Goal: Task Accomplishment & Management: Manage account settings

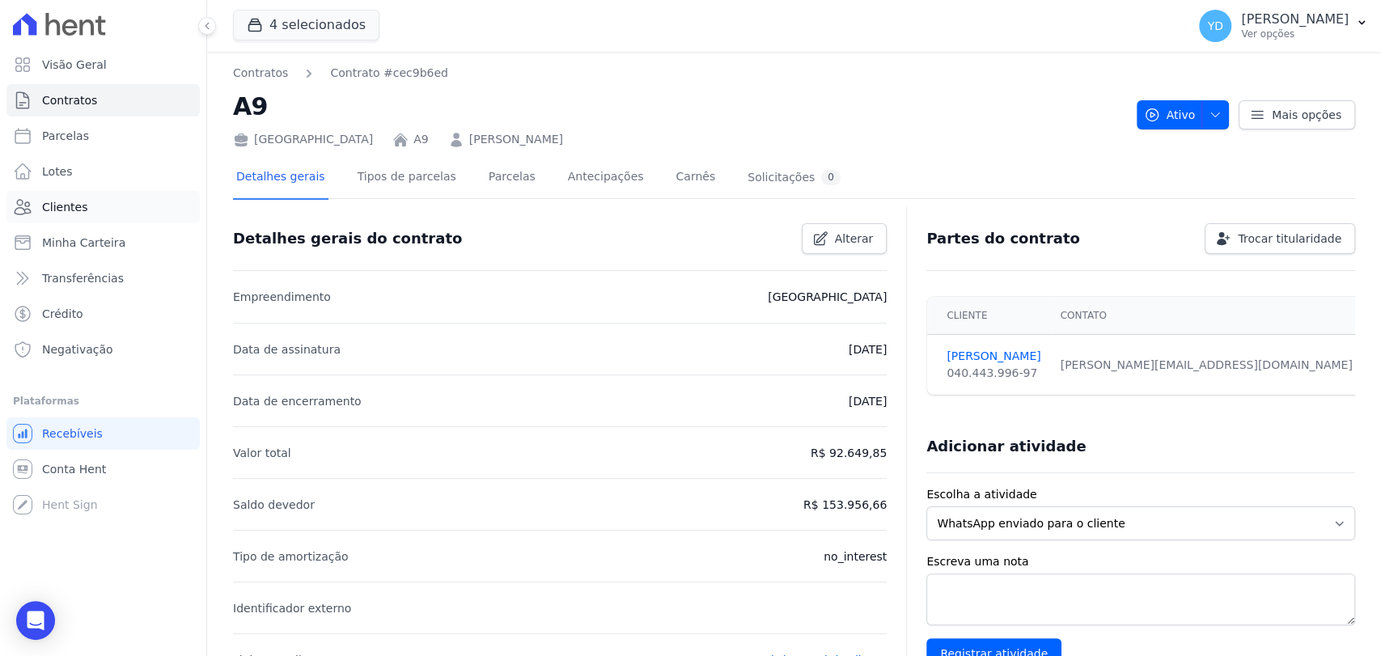
click at [108, 202] on link "Clientes" at bounding box center [102, 207] width 193 height 32
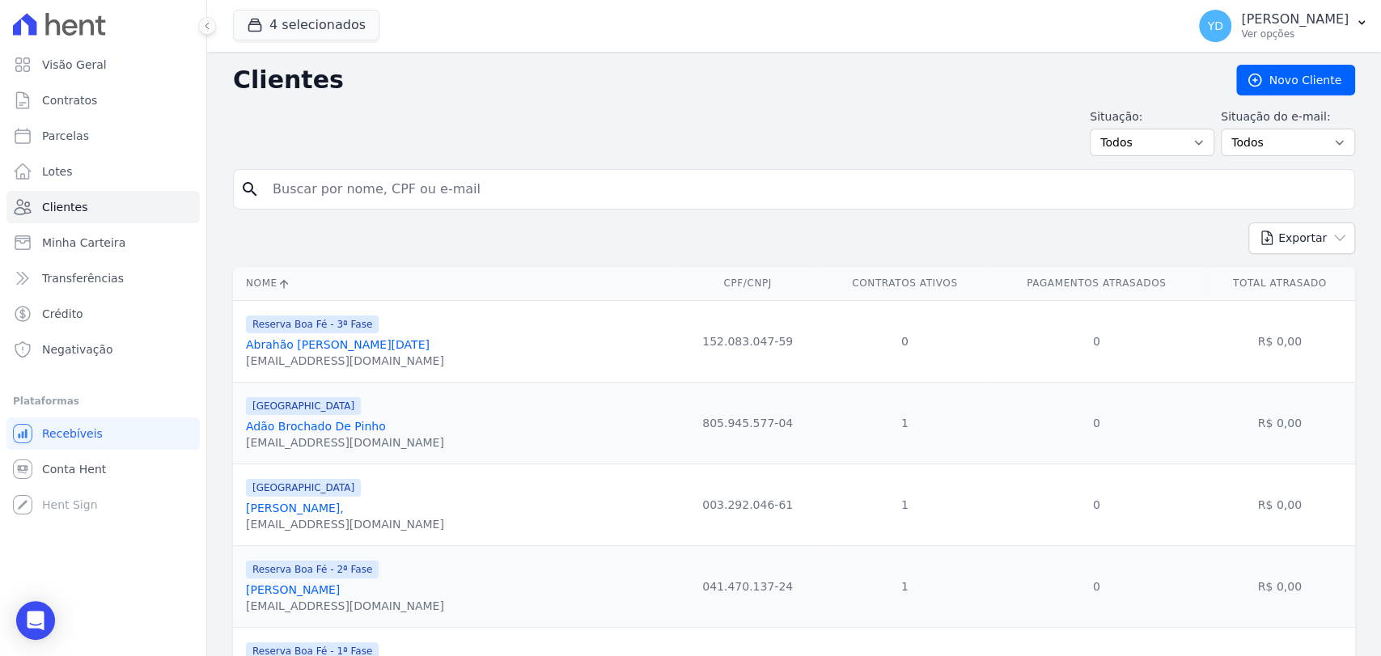
click at [303, 174] on input "search" at bounding box center [805, 189] width 1085 height 32
type input "serfio"
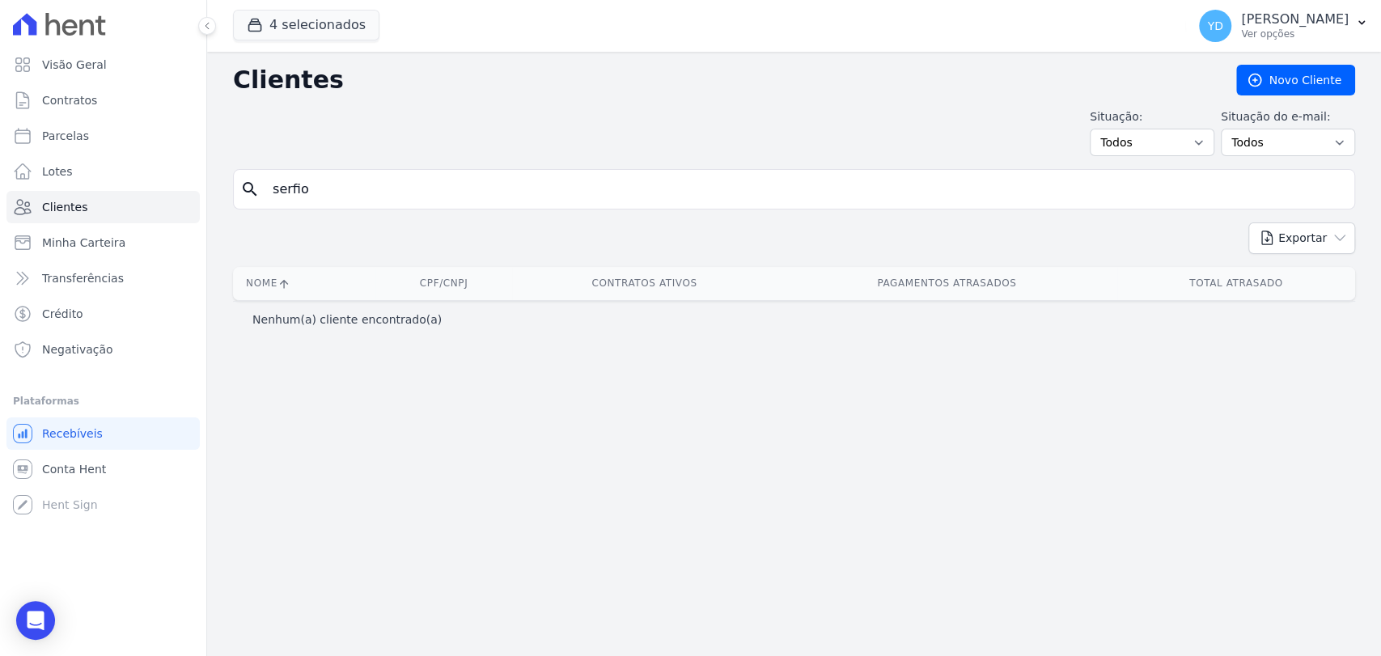
click at [310, 178] on input "serfio" at bounding box center [805, 189] width 1085 height 32
type input "sergio"
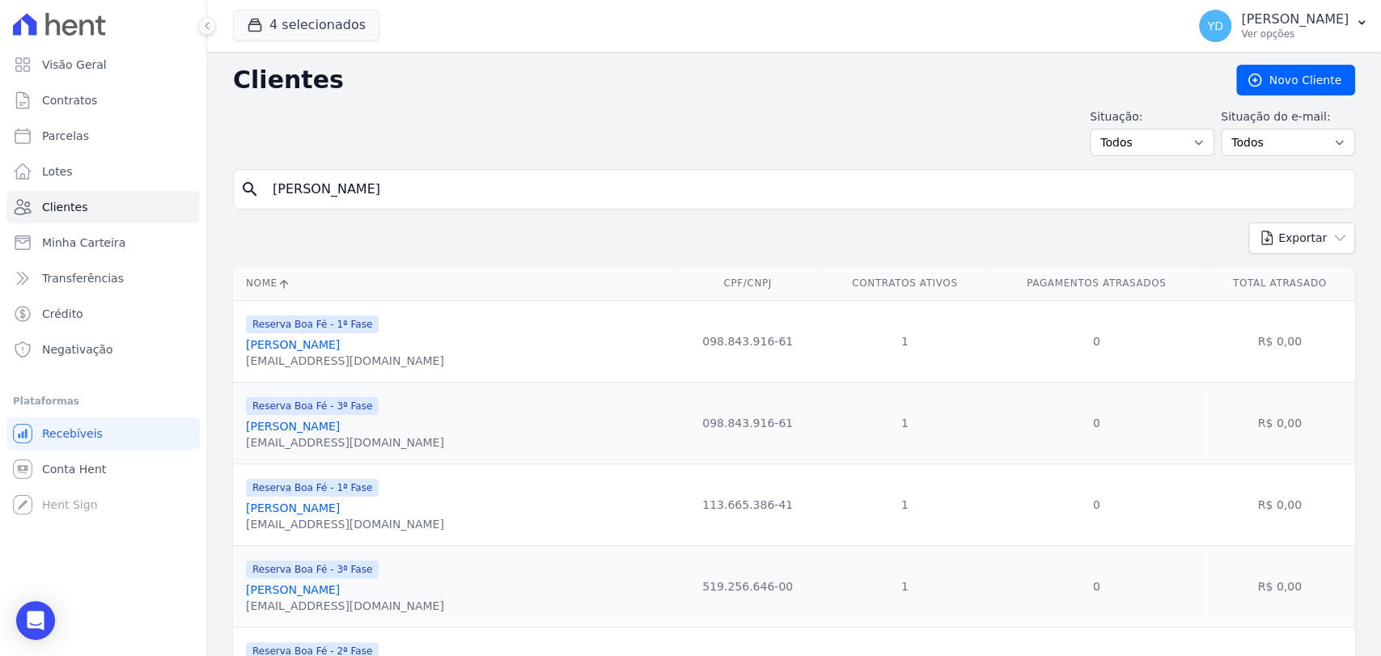
click at [301, 182] on input "sergio" at bounding box center [805, 189] width 1085 height 32
click at [419, 181] on input "sergio" at bounding box center [805, 189] width 1085 height 32
type input "josé"
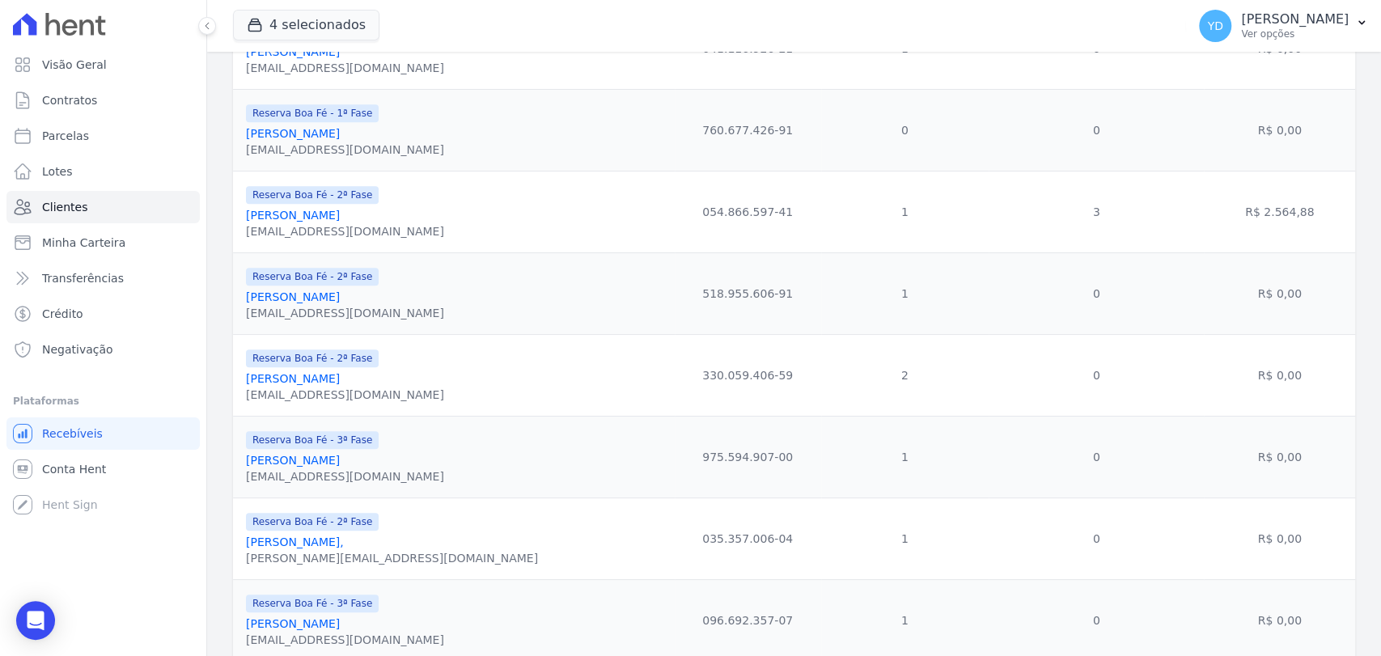
scroll to position [809, 0]
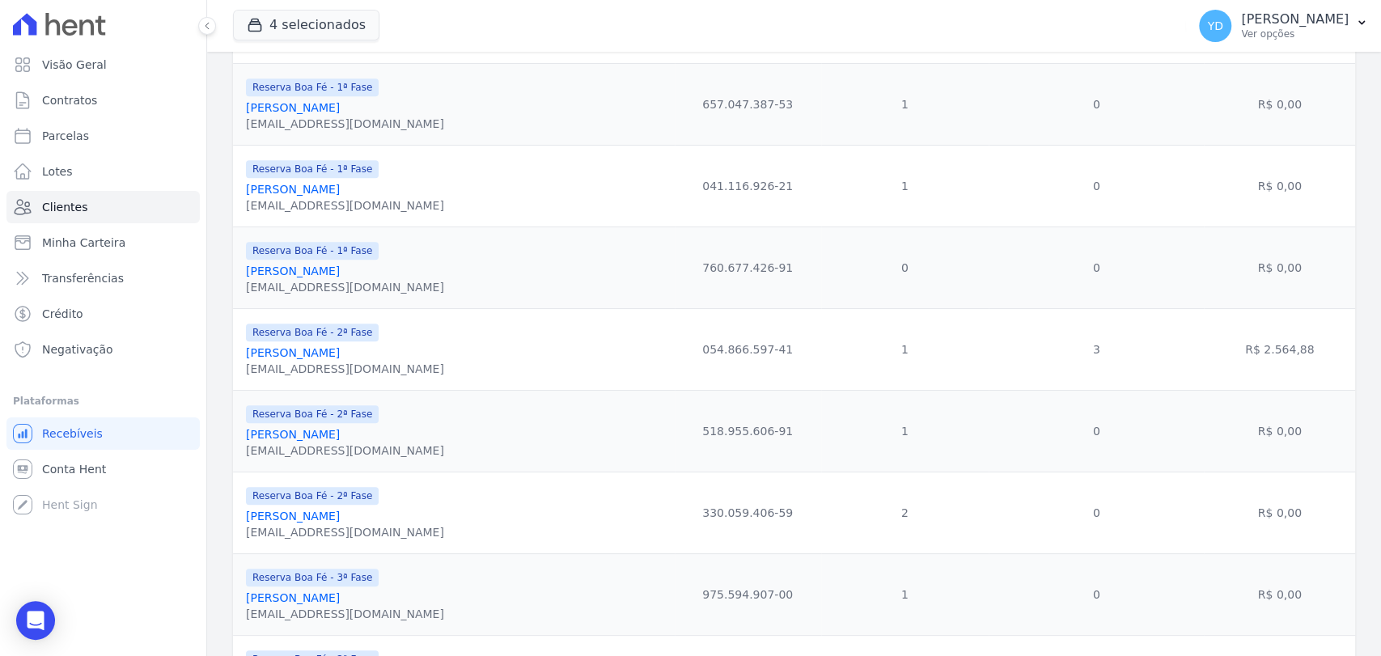
click at [341, 342] on div "Reserva Boa Fé - 2ª Fase Jose Fernando Felix Junior fernandofelix1010@hotmail.c…" at bounding box center [345, 349] width 198 height 55
click at [339, 354] on link "Jose Fernando Felix Junior" at bounding box center [293, 352] width 94 height 13
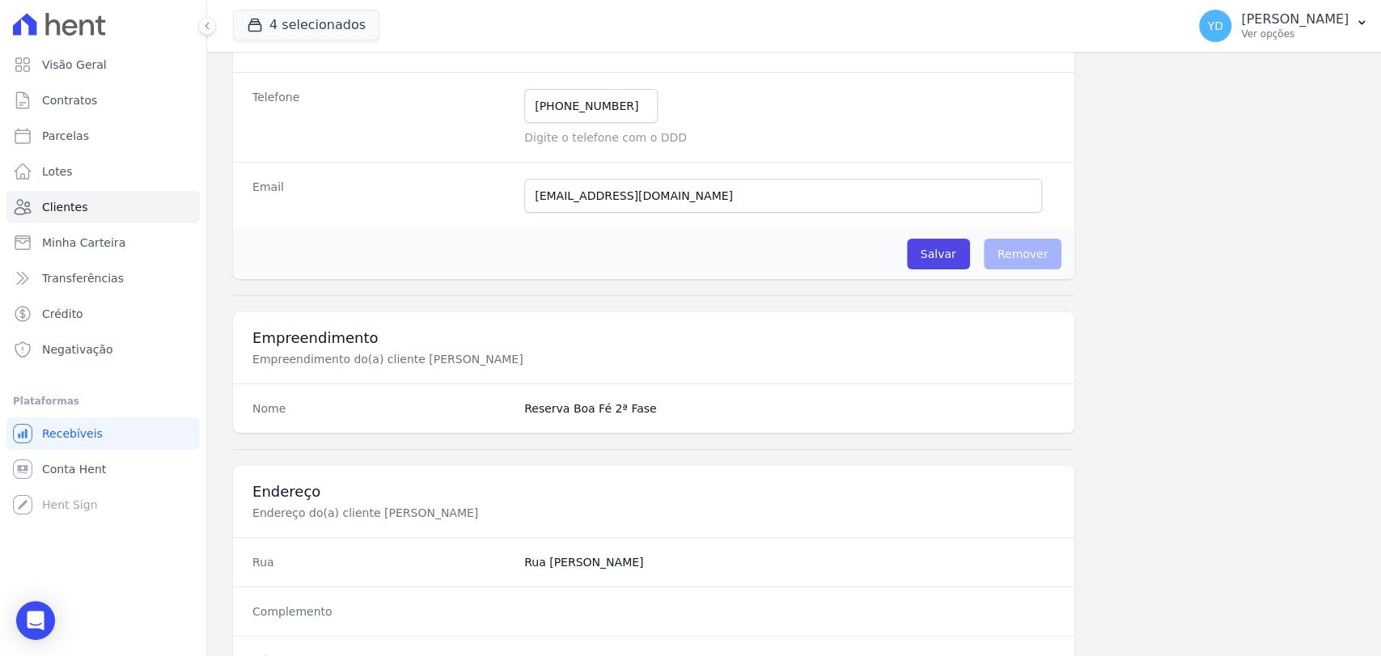
scroll to position [809, 0]
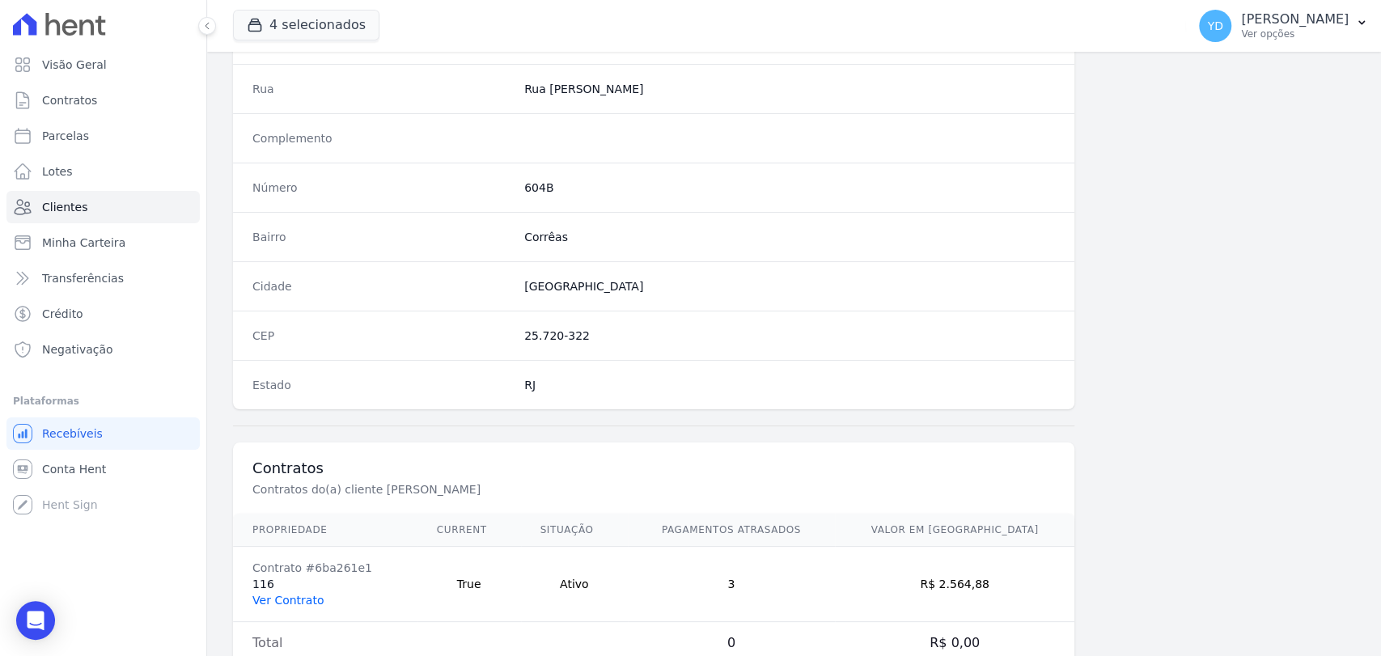
click at [309, 598] on link "Ver Contrato" at bounding box center [287, 600] width 71 height 13
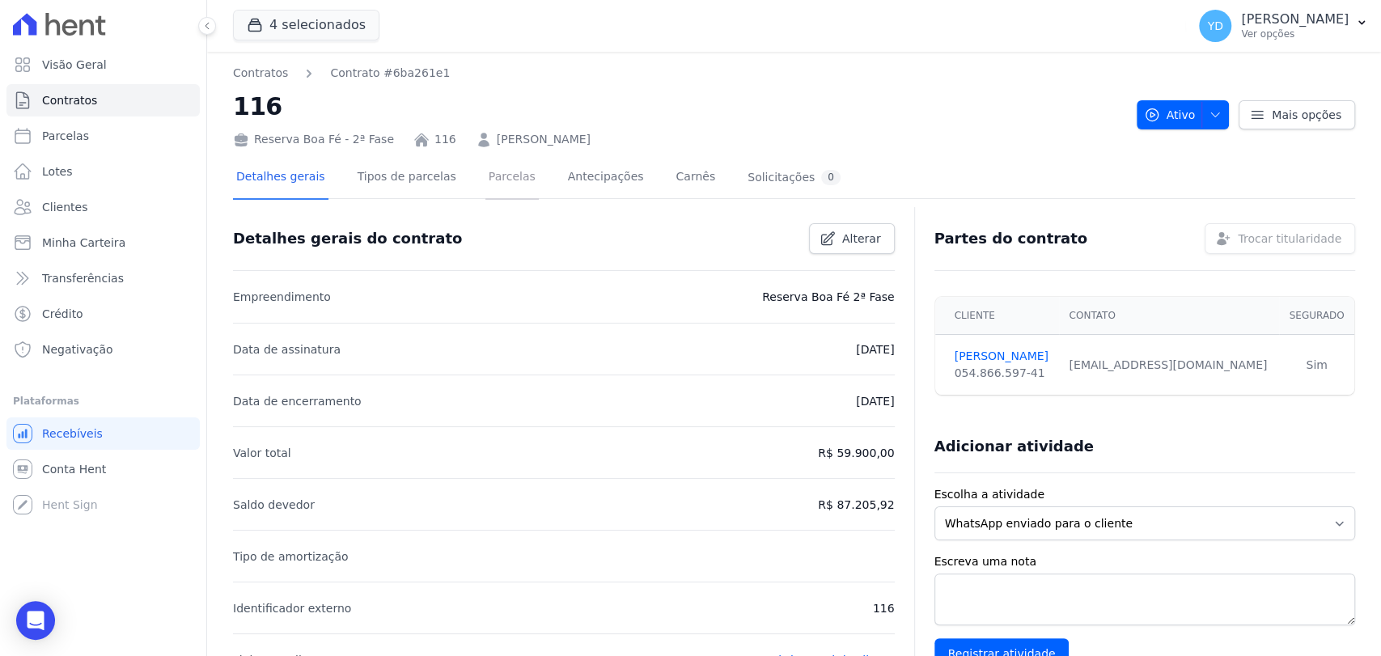
click at [485, 186] on link "Parcelas" at bounding box center [511, 178] width 53 height 43
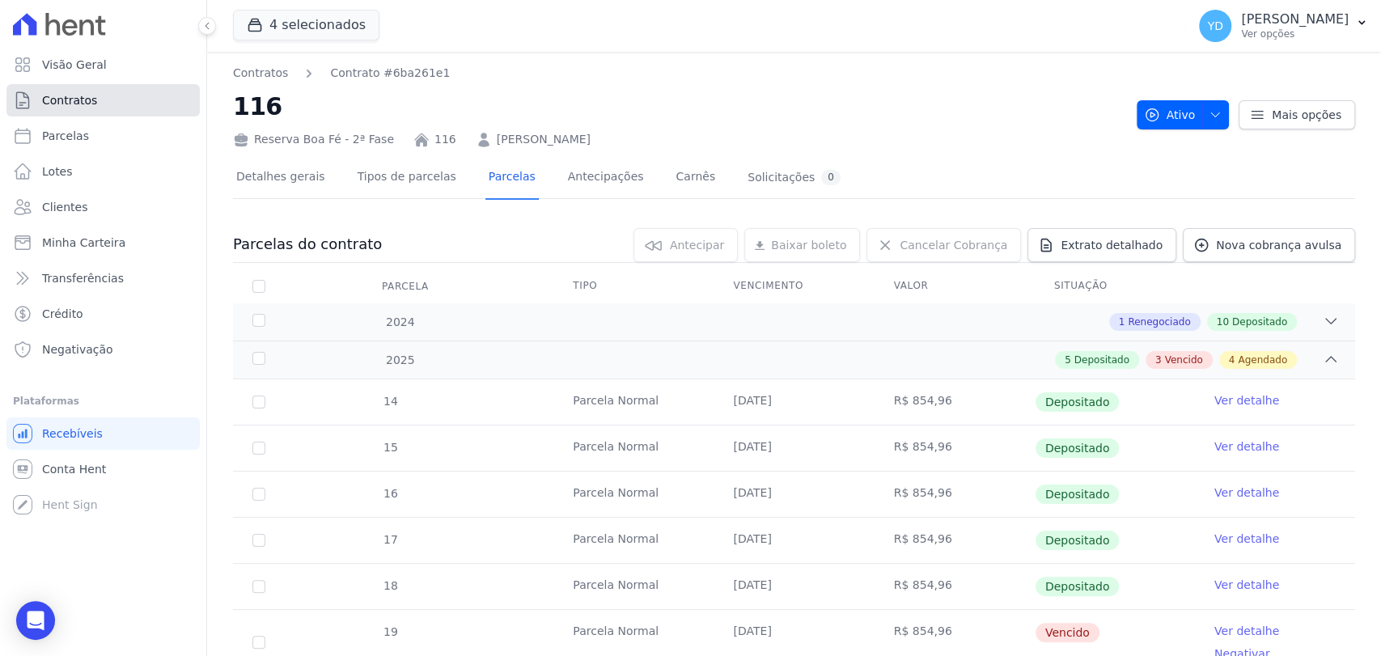
click at [150, 104] on link "Contratos" at bounding box center [102, 100] width 193 height 32
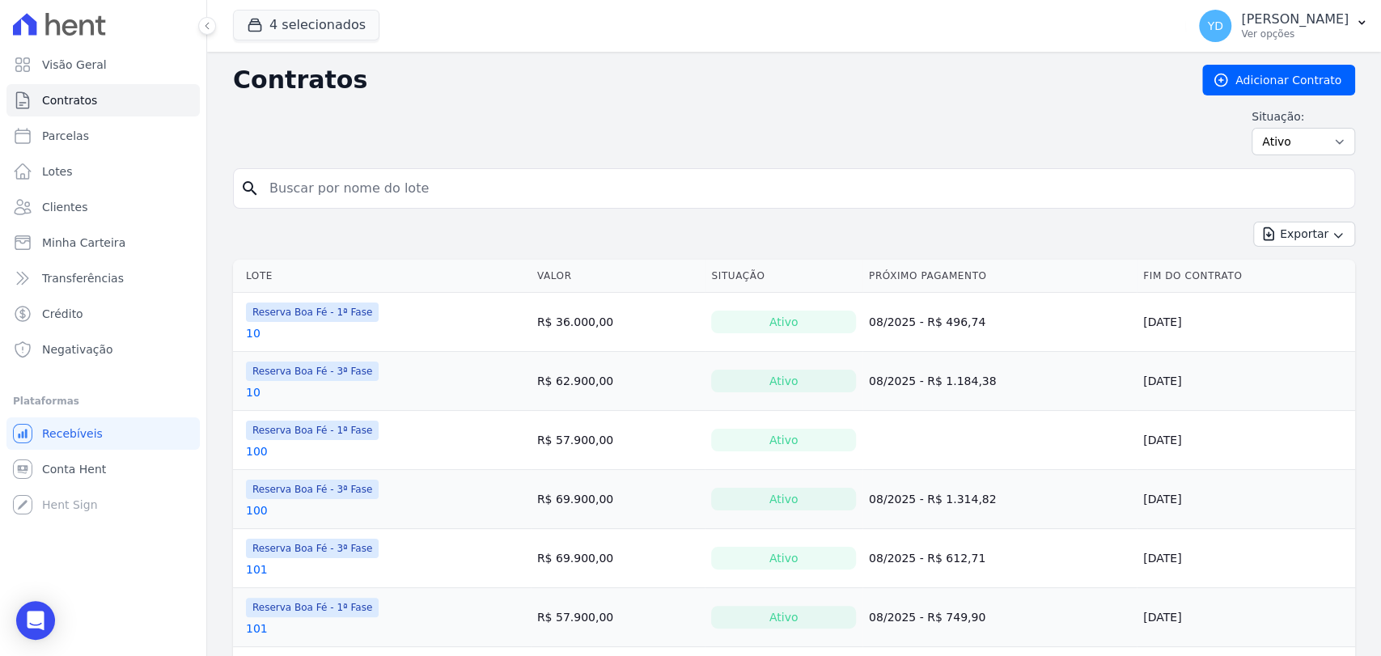
click at [355, 188] on input "search" at bounding box center [804, 188] width 1088 height 32
type input "24"
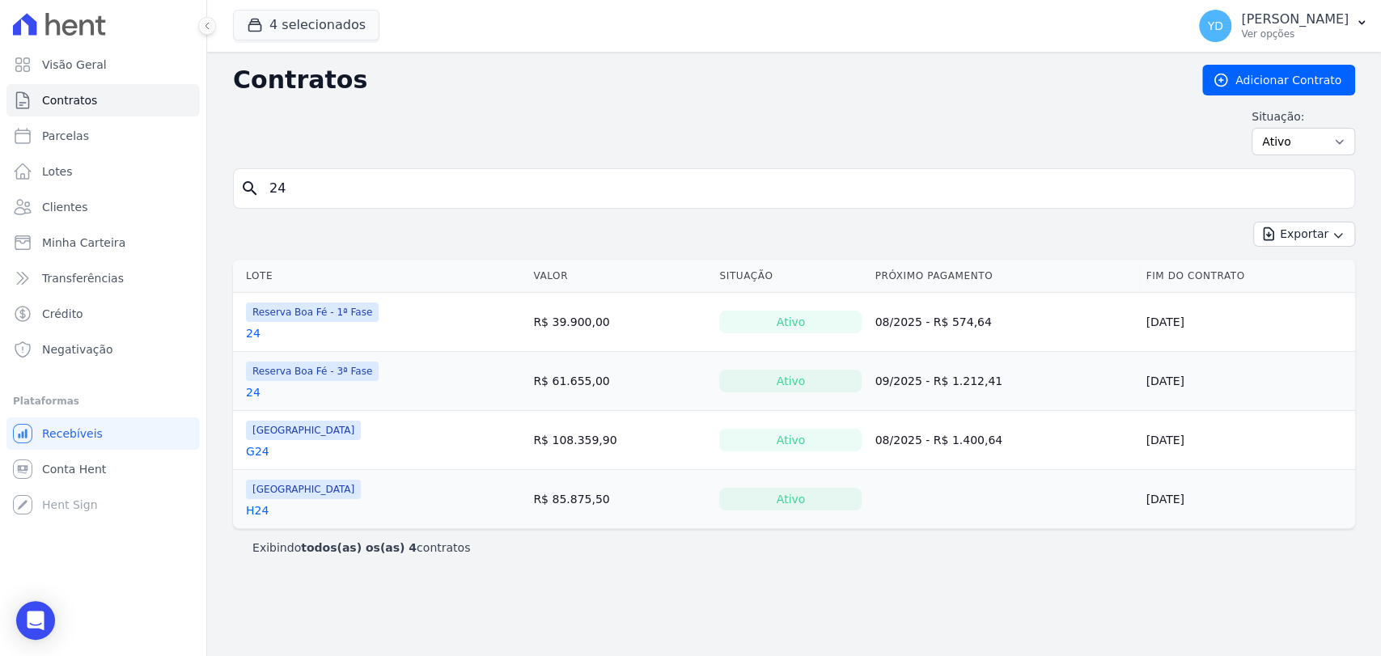
click at [418, 206] on div "search 24" at bounding box center [794, 188] width 1122 height 40
click at [418, 196] on input "24" at bounding box center [804, 188] width 1088 height 32
type input "e"
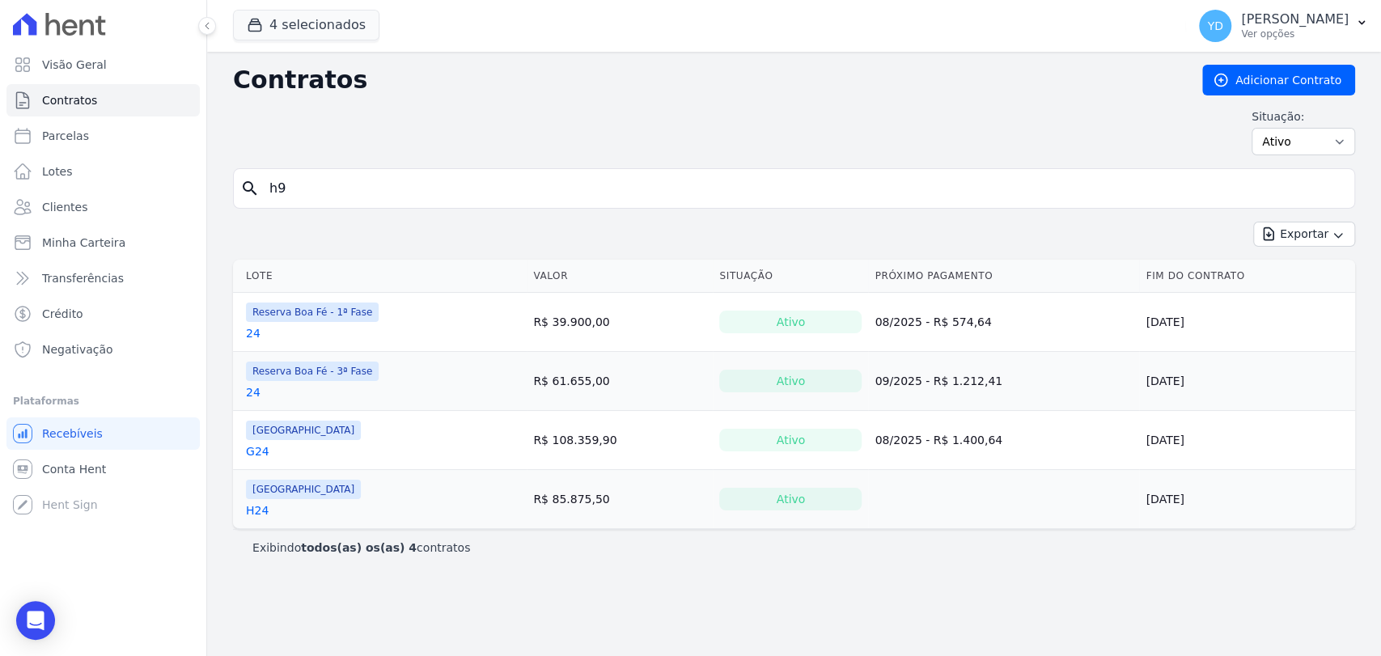
type input "h9"
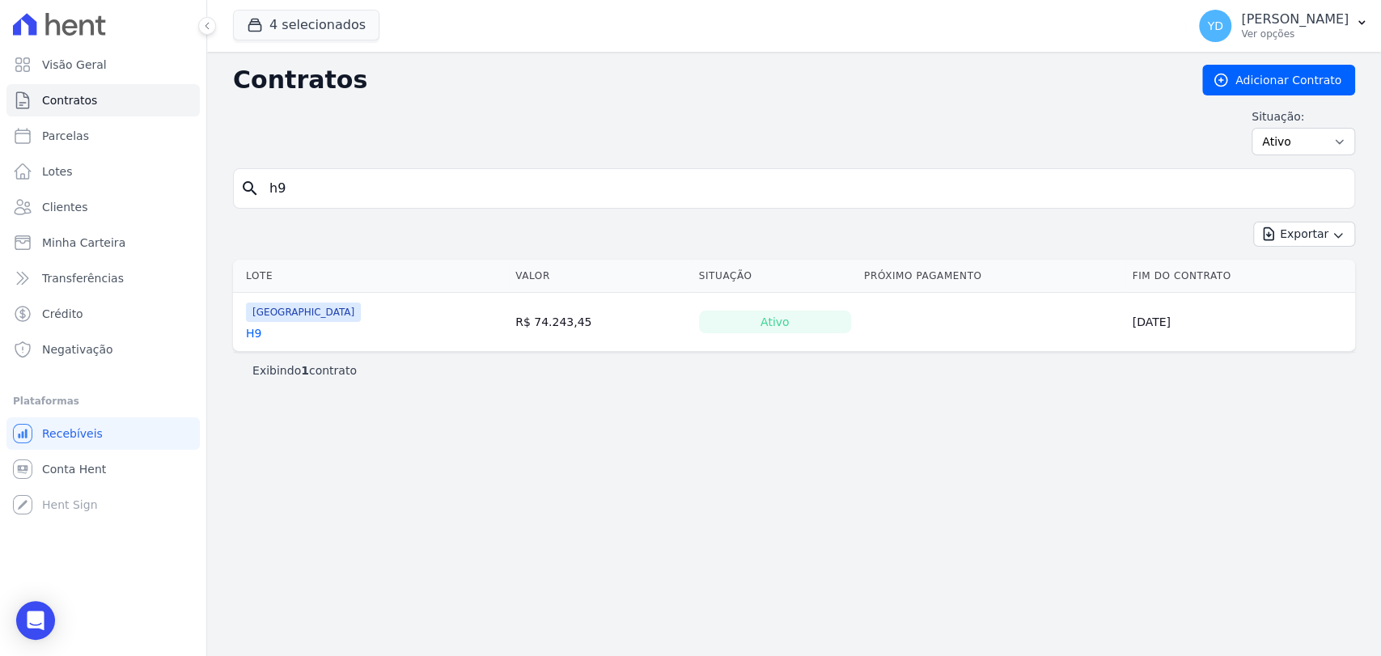
click at [327, 189] on input "h9" at bounding box center [804, 188] width 1088 height 32
click at [311, 191] on input "h9" at bounding box center [804, 188] width 1088 height 32
type input "b12"
click at [111, 208] on link "Clientes" at bounding box center [102, 207] width 193 height 32
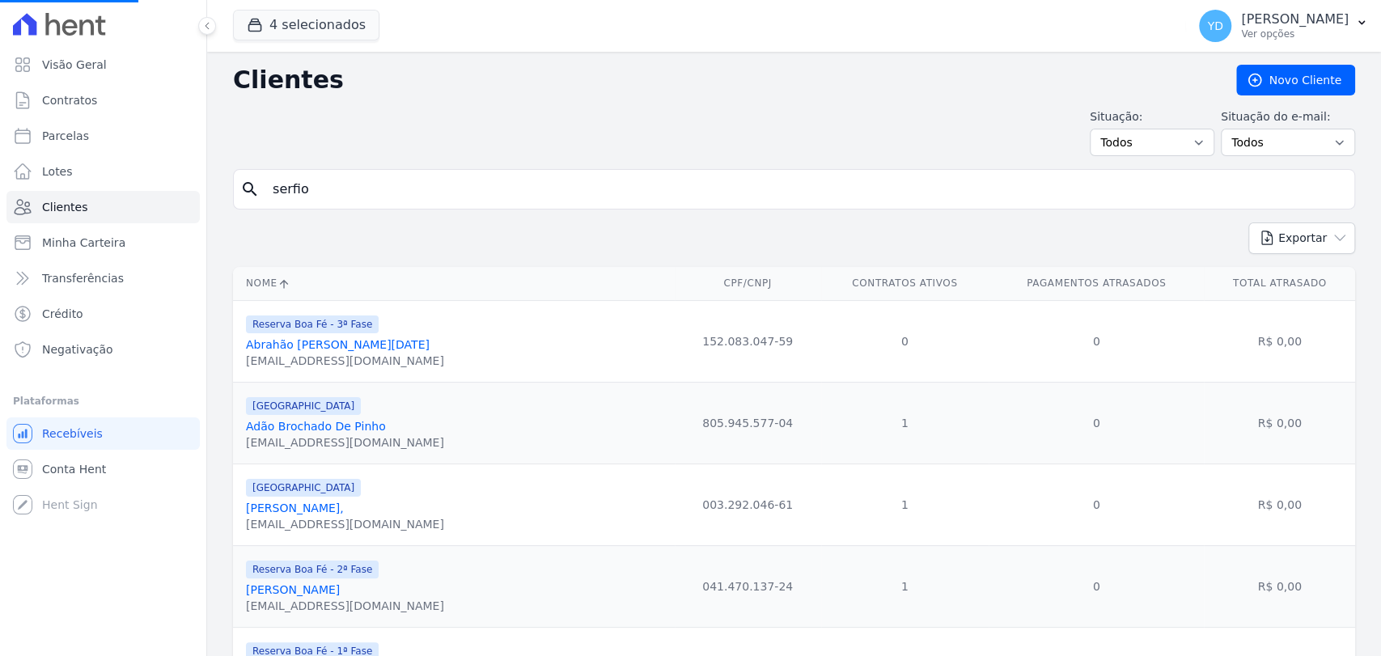
click at [341, 193] on input "serfio" at bounding box center [805, 189] width 1085 height 32
click at [341, 193] on input "search" at bounding box center [805, 189] width 1085 height 32
type input "sergio"
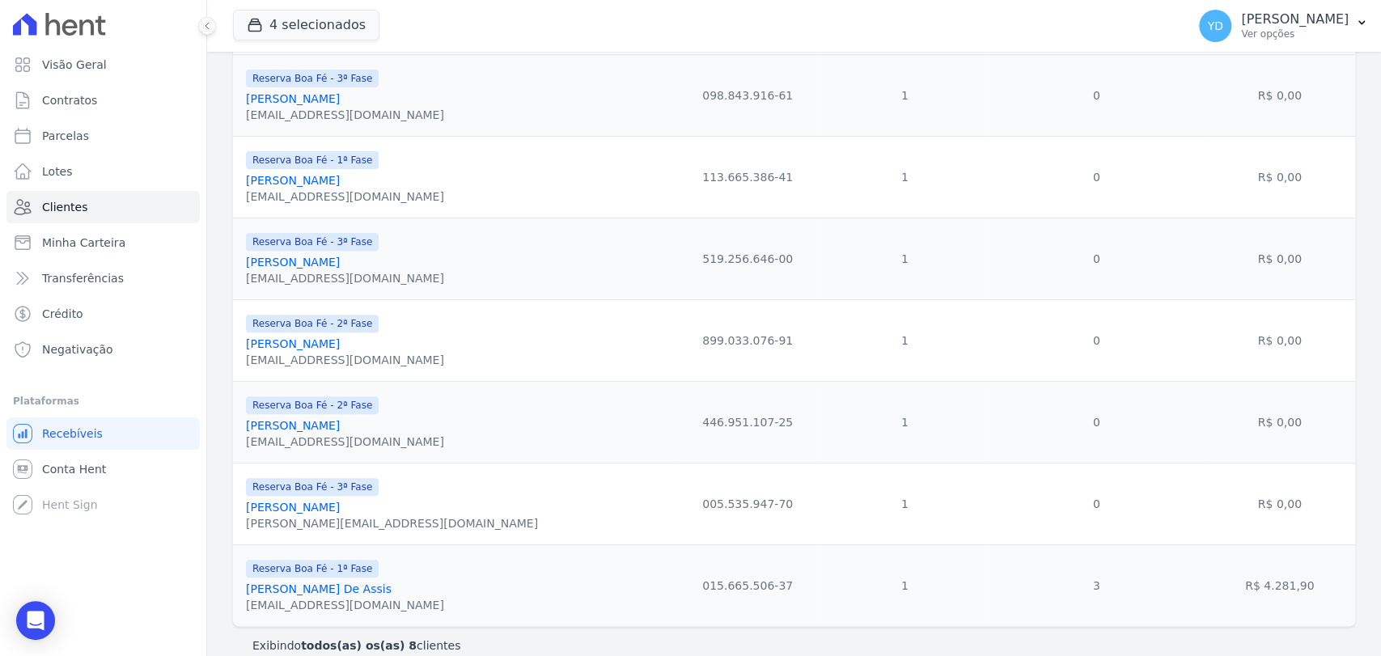
scroll to position [347, 0]
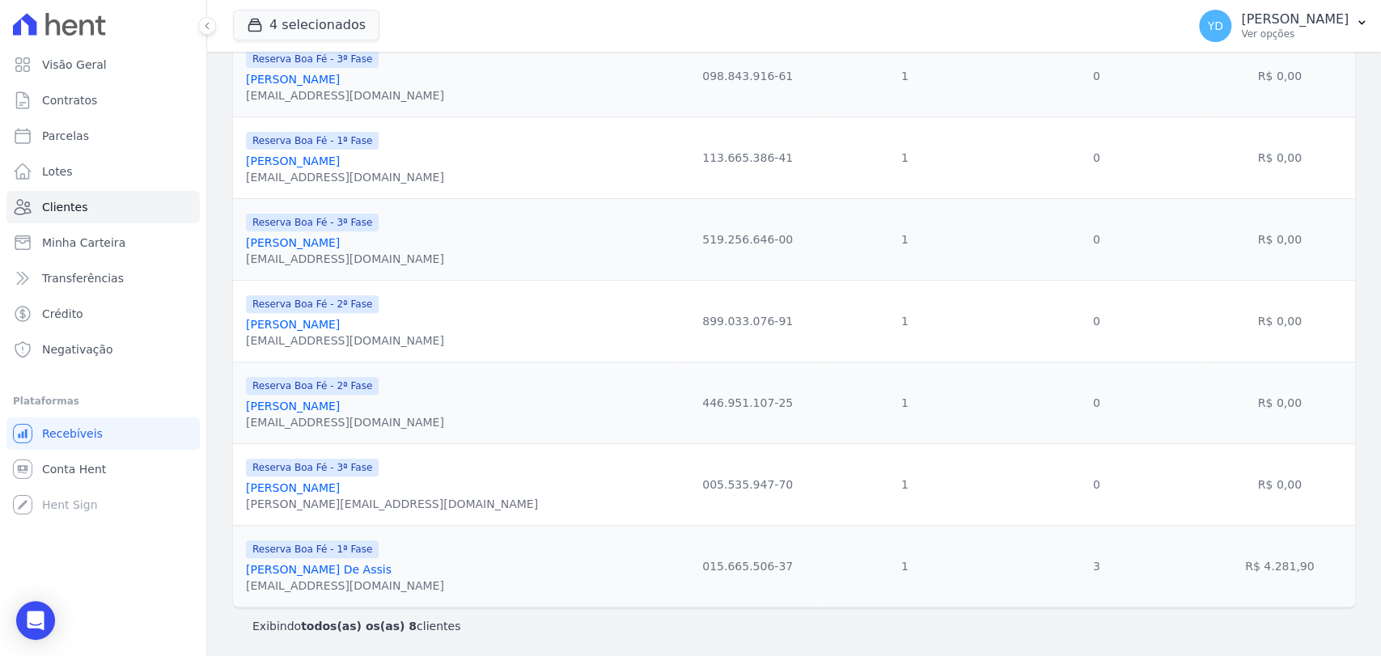
click at [345, 566] on link "Sergio Rubens Reis De Assis" at bounding box center [319, 569] width 146 height 13
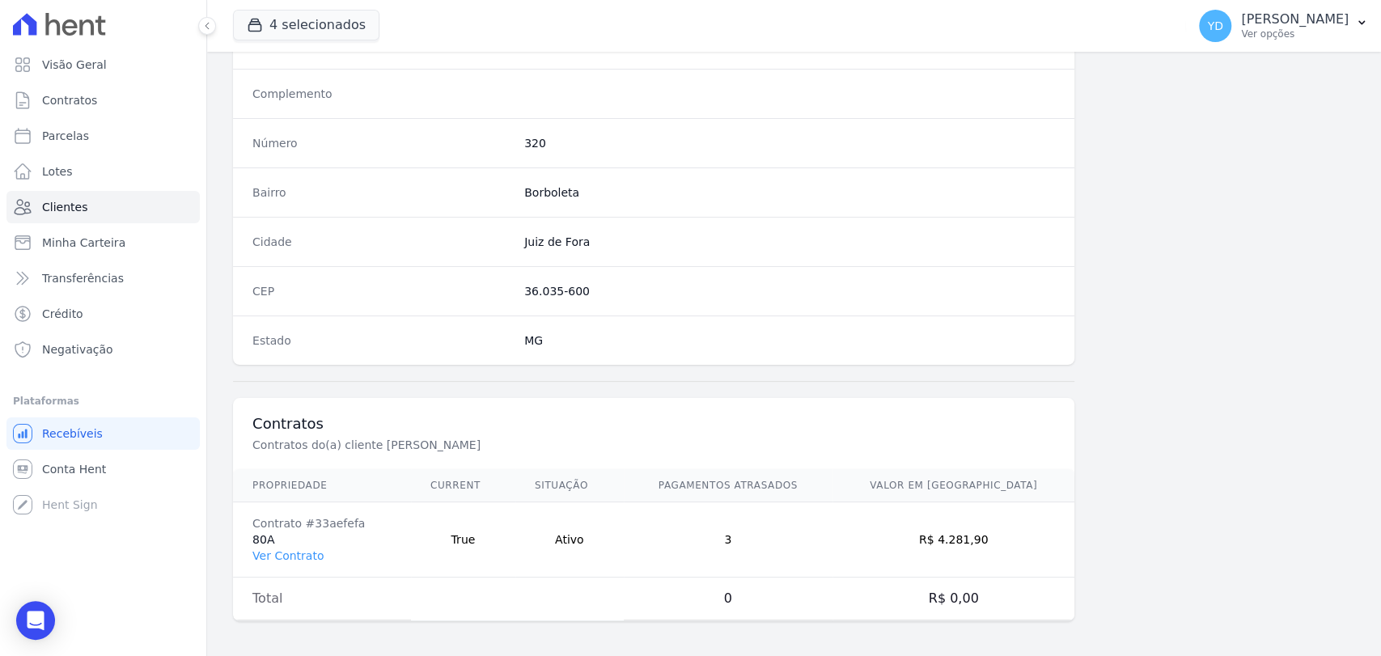
scroll to position [854, 0]
click at [298, 552] on link "Ver Contrato" at bounding box center [287, 554] width 71 height 13
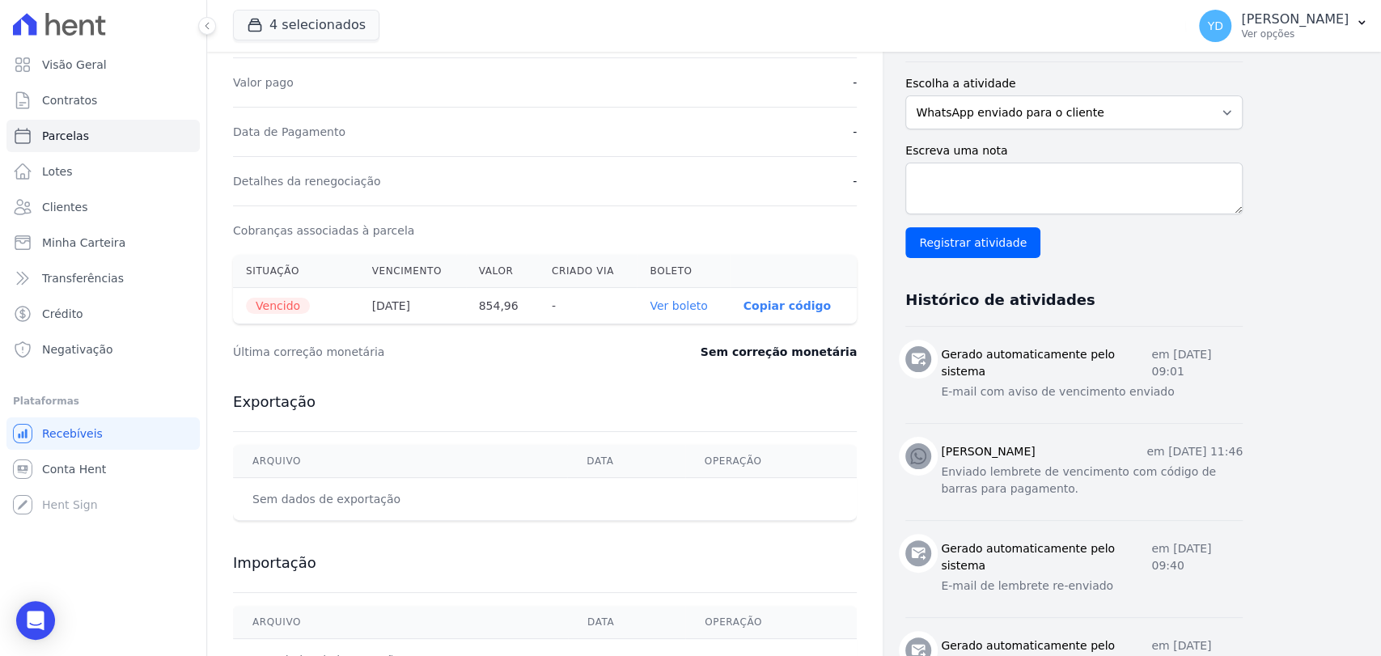
scroll to position [449, 0]
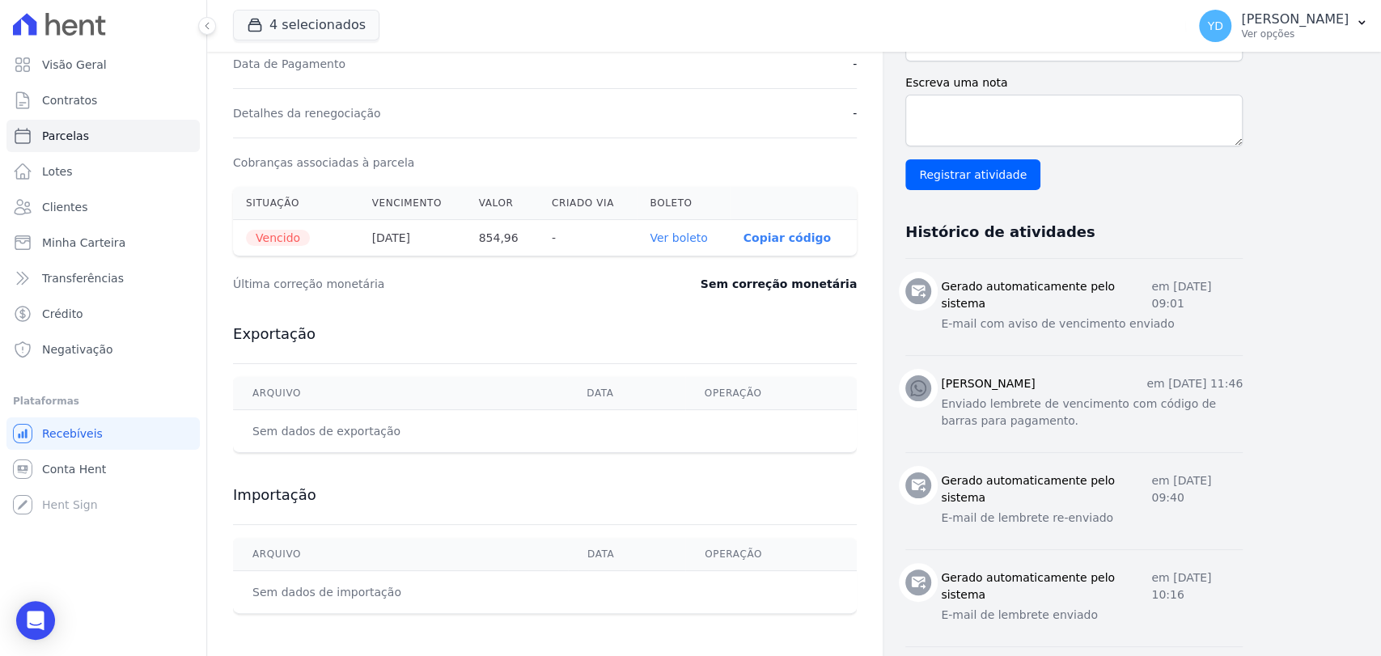
click at [691, 227] on th "Ver boleto" at bounding box center [683, 238] width 93 height 36
click at [697, 238] on link "Ver boleto" at bounding box center [678, 237] width 57 height 13
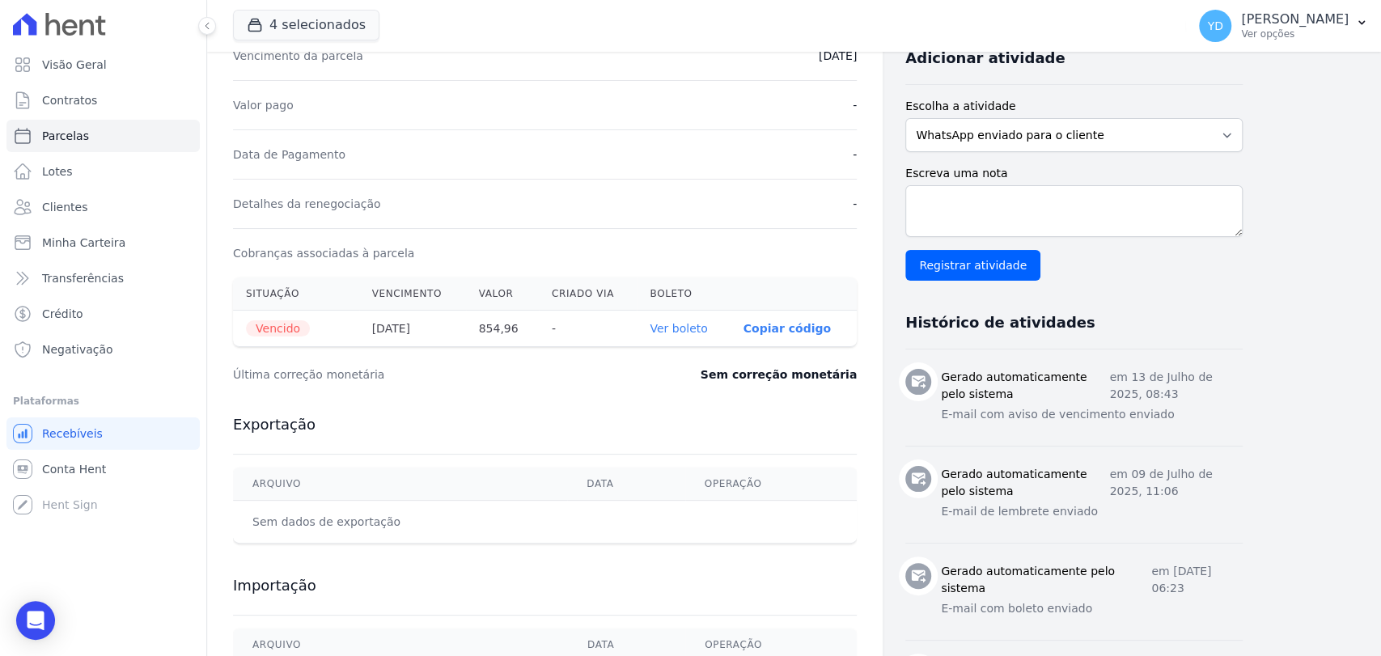
scroll to position [359, 0]
click at [697, 329] on link "Ver boleto" at bounding box center [678, 327] width 57 height 13
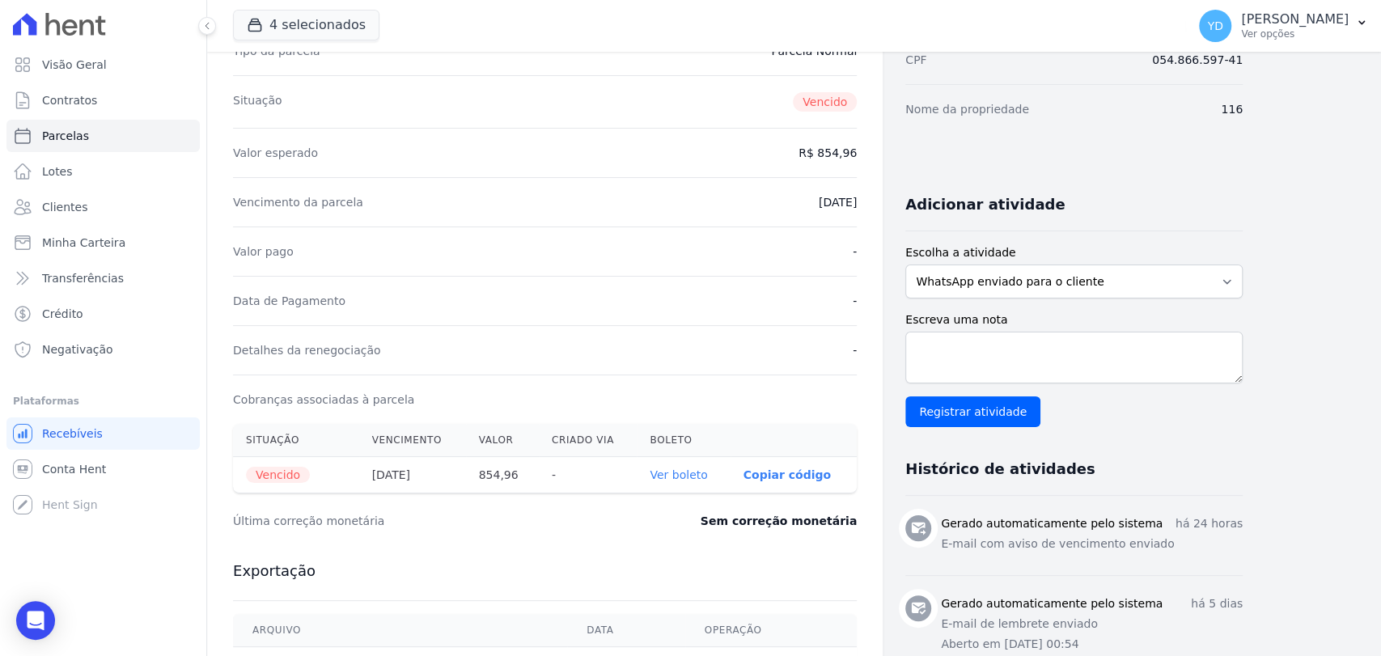
scroll to position [269, 0]
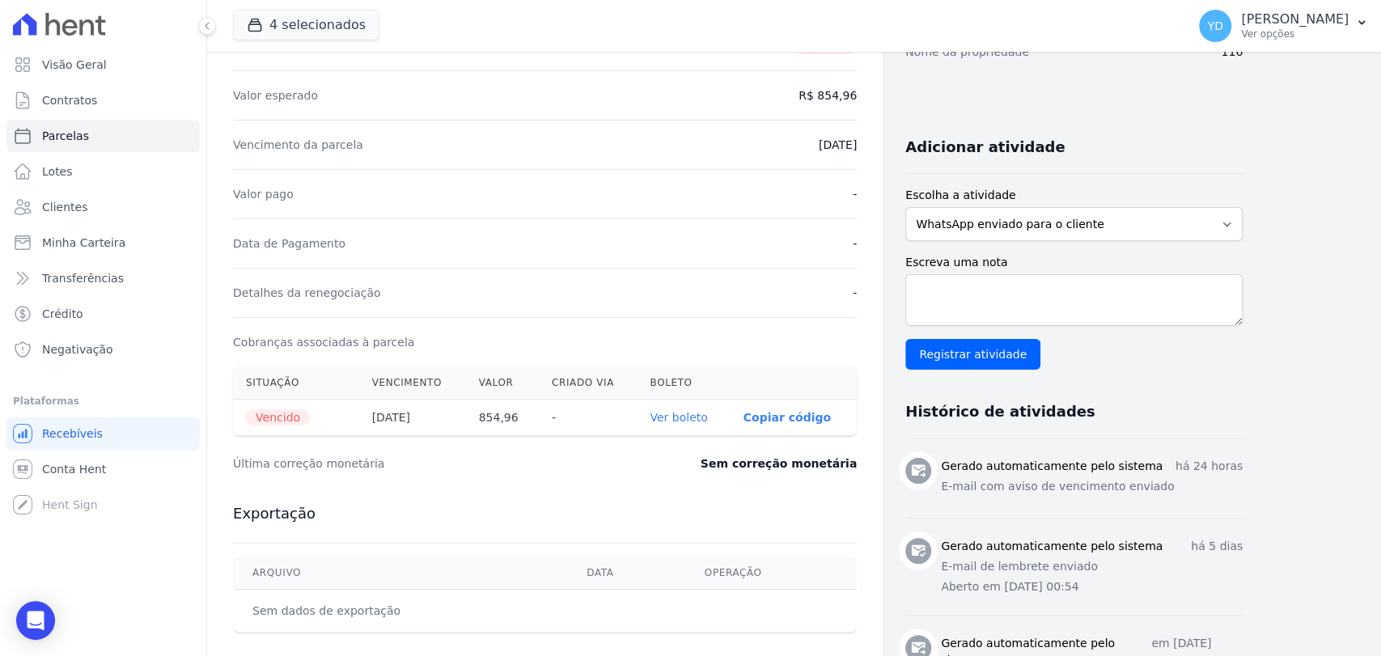
click at [696, 416] on link "Ver boleto" at bounding box center [678, 417] width 57 height 13
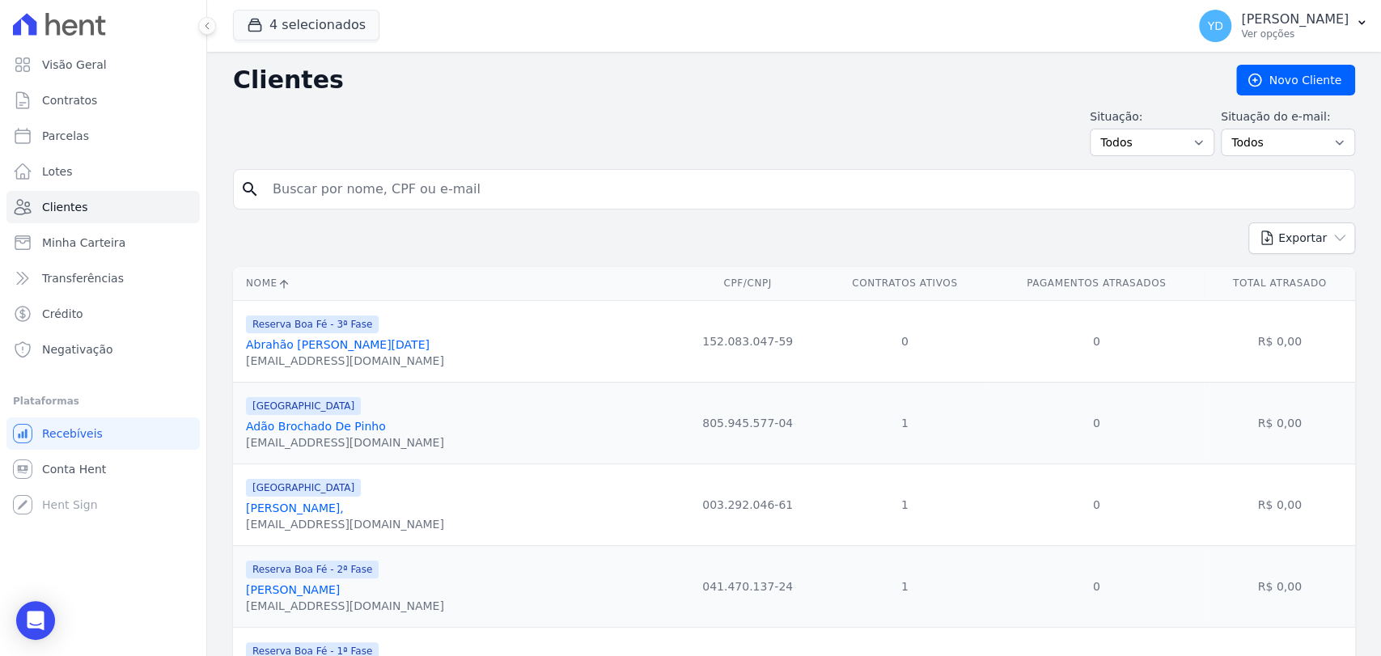
click at [421, 188] on input "search" at bounding box center [805, 189] width 1085 height 32
type input "pamela"
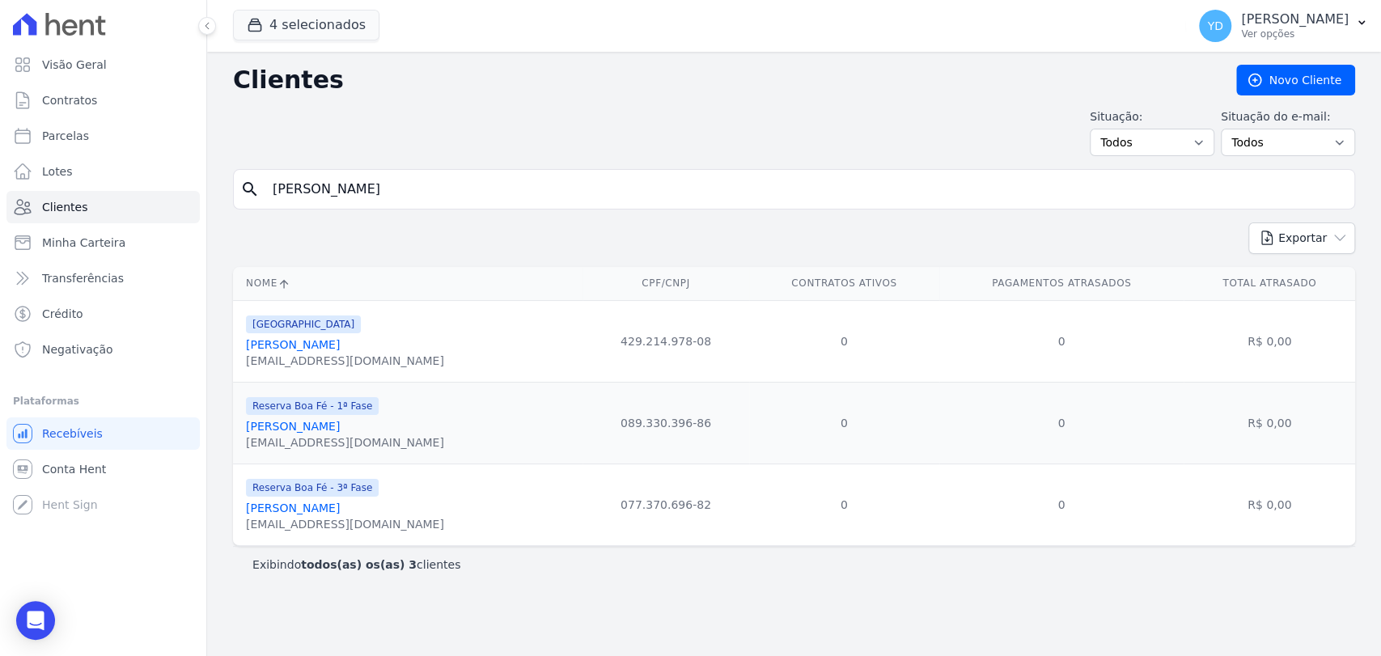
click at [320, 513] on link "Pamella De Paula" at bounding box center [293, 507] width 94 height 13
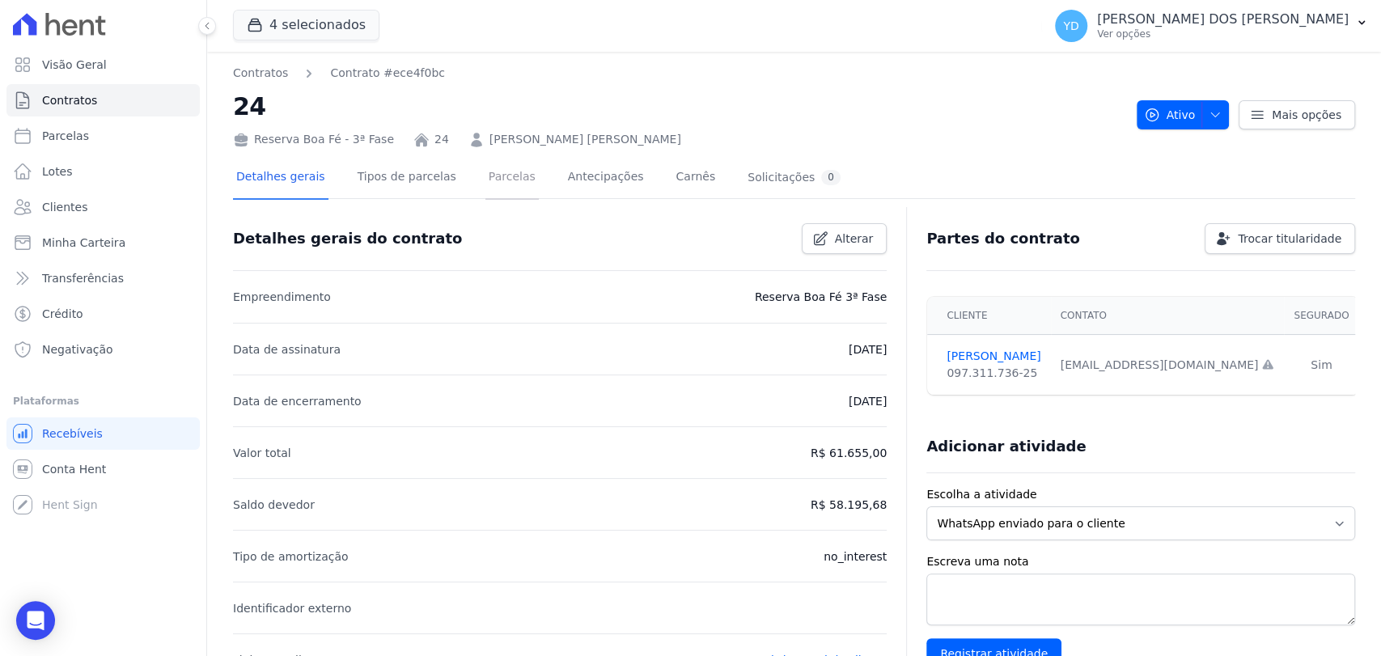
click at [491, 174] on link "Parcelas" at bounding box center [511, 178] width 53 height 43
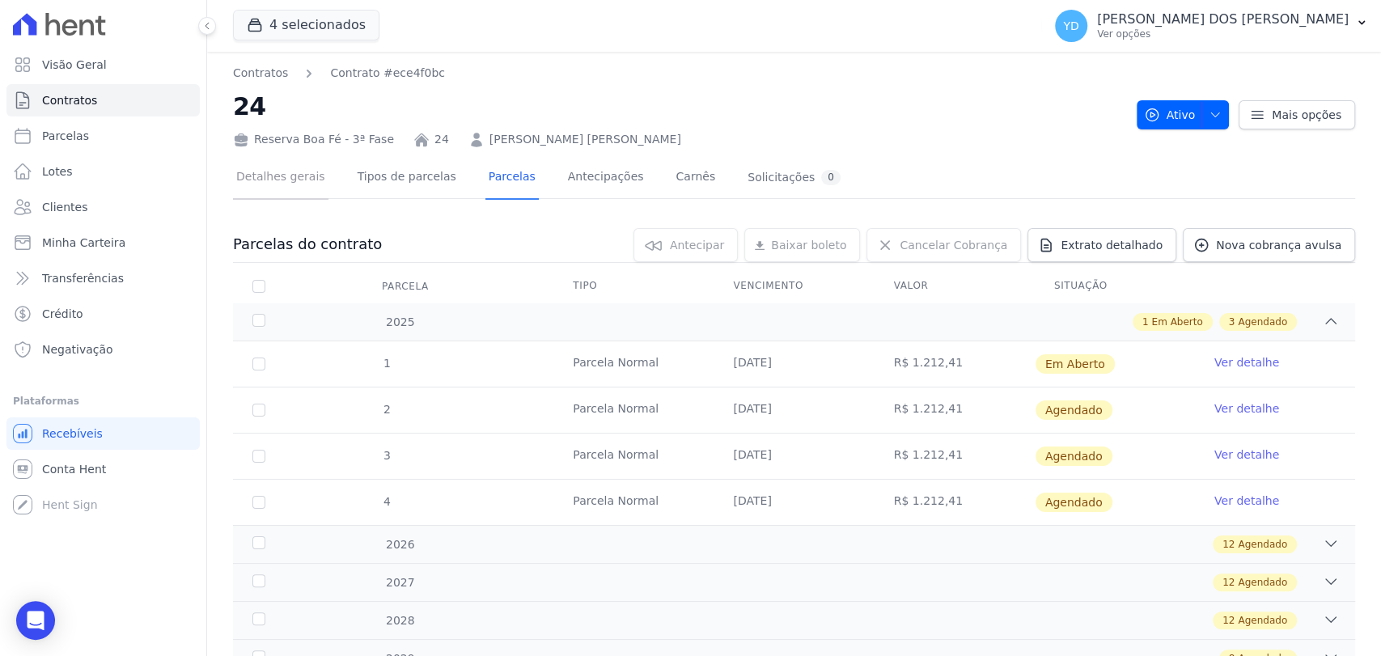
click at [249, 197] on link "Detalhes gerais" at bounding box center [280, 178] width 95 height 43
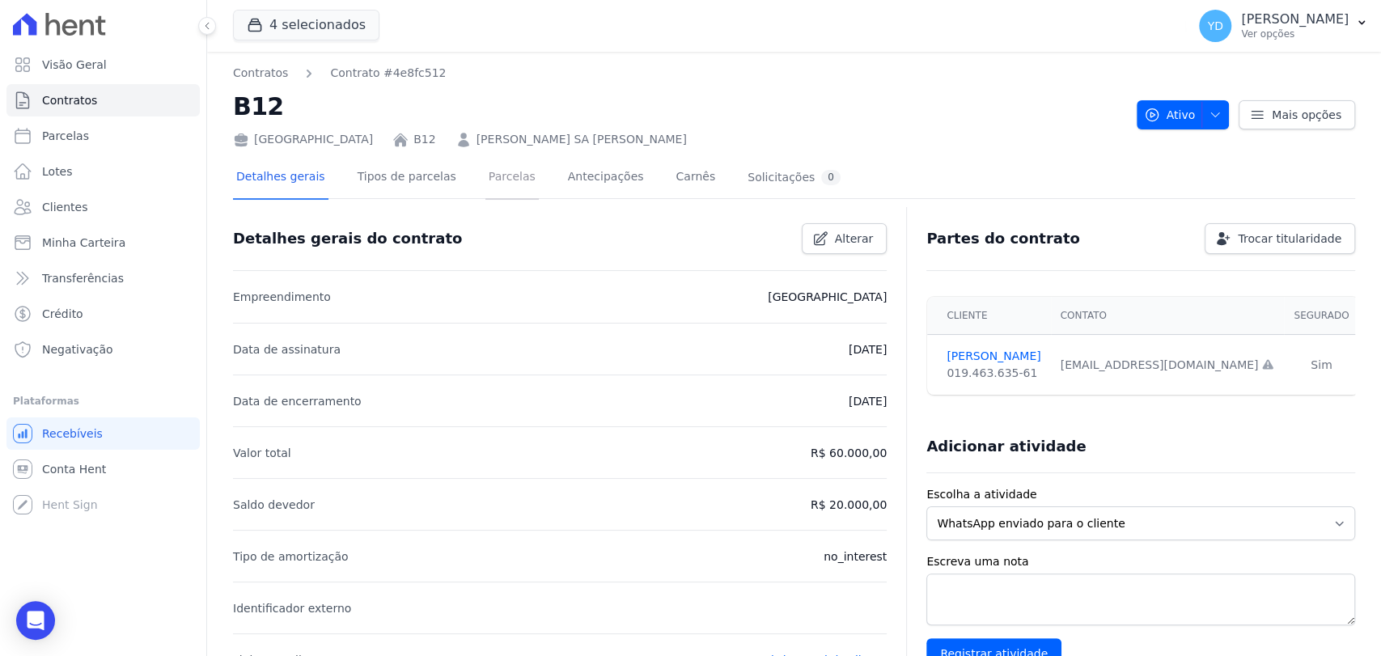
click at [487, 164] on link "Parcelas" at bounding box center [511, 178] width 53 height 43
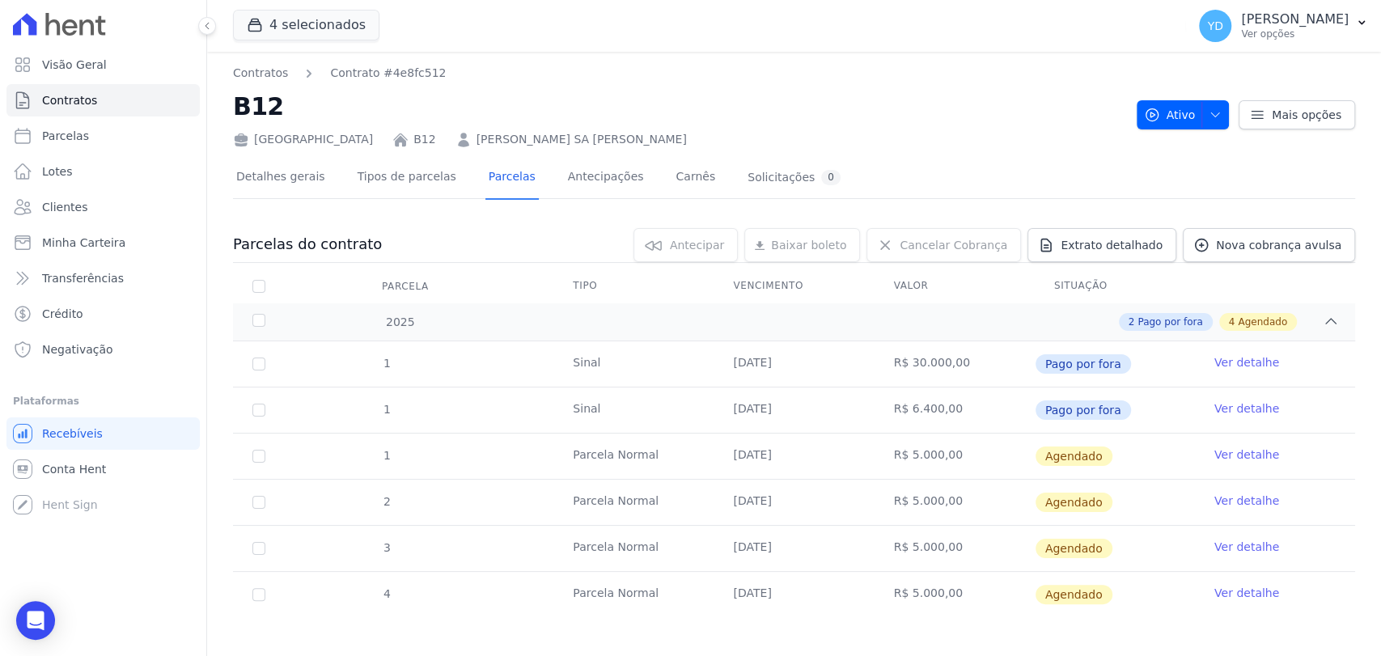
scroll to position [8, 0]
